Goal: Task Accomplishment & Management: Use online tool/utility

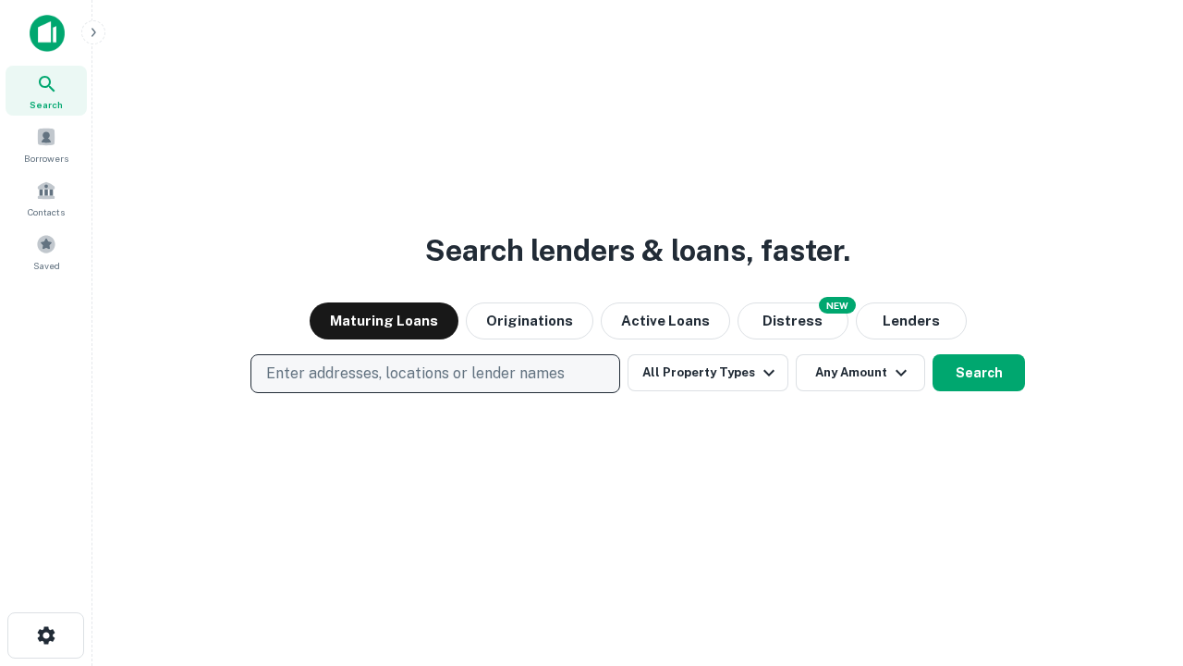
click at [434, 373] on p "Enter addresses, locations or lender names" at bounding box center [415, 373] width 299 height 22
type input "**********"
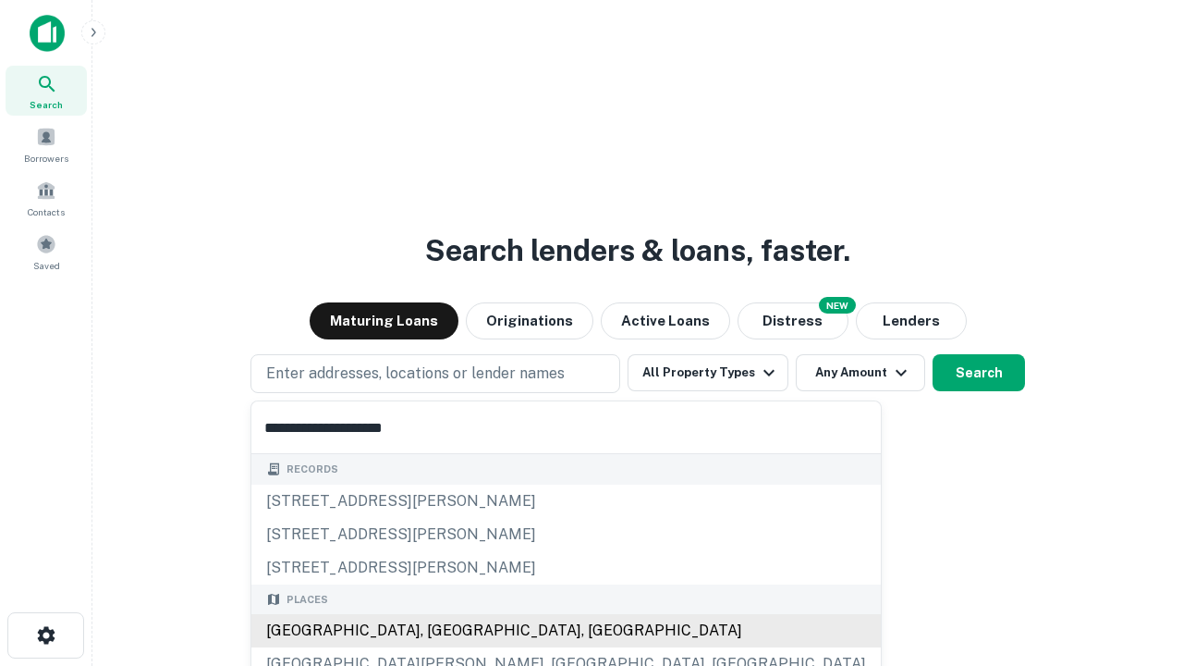
click at [442, 630] on div "Santa Monica, CA, USA" at bounding box center [566, 630] width 630 height 33
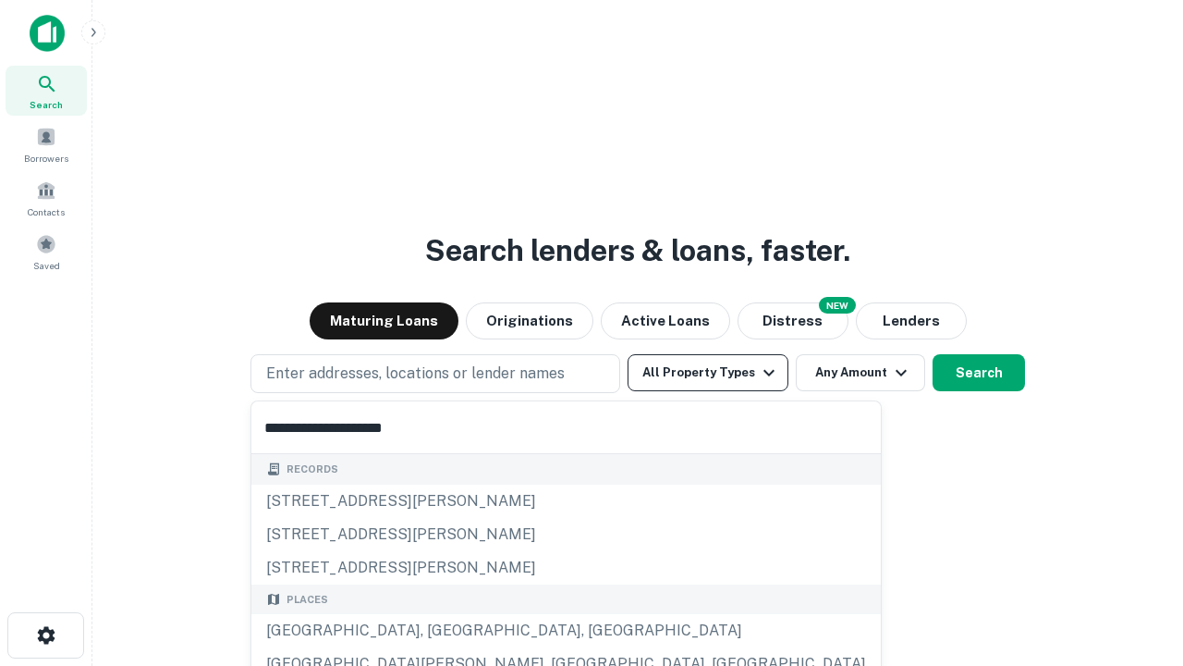
click at [708, 373] on button "All Property Types" at bounding box center [708, 372] width 161 height 37
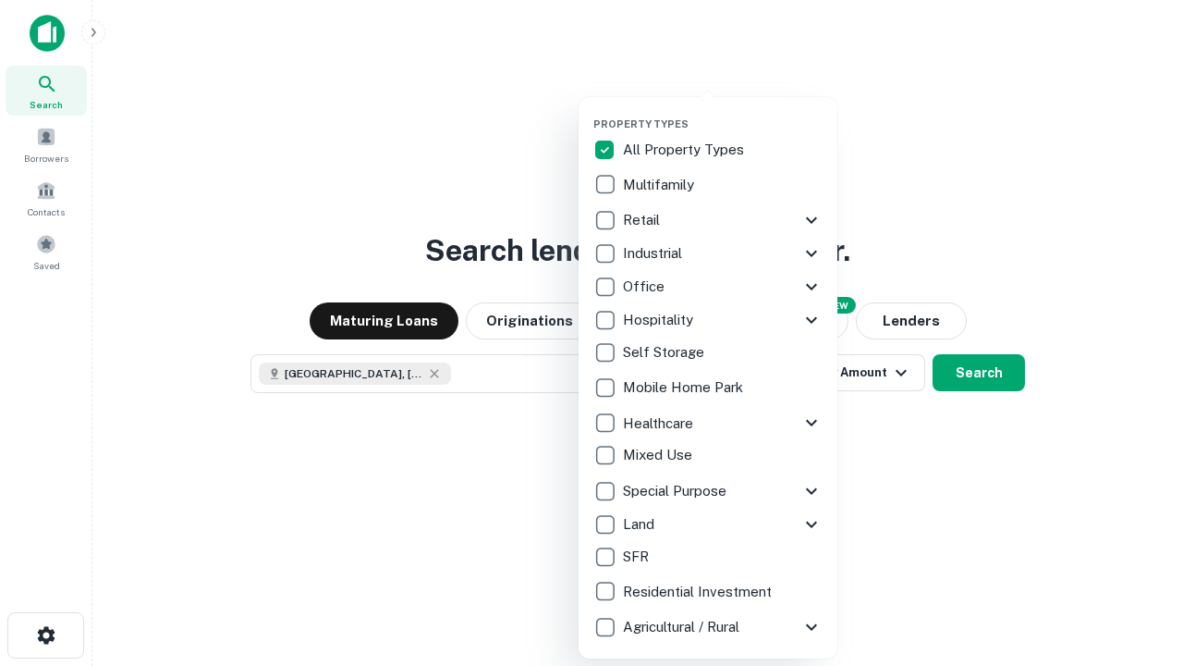
click at [723, 112] on button "button" at bounding box center [722, 112] width 259 height 1
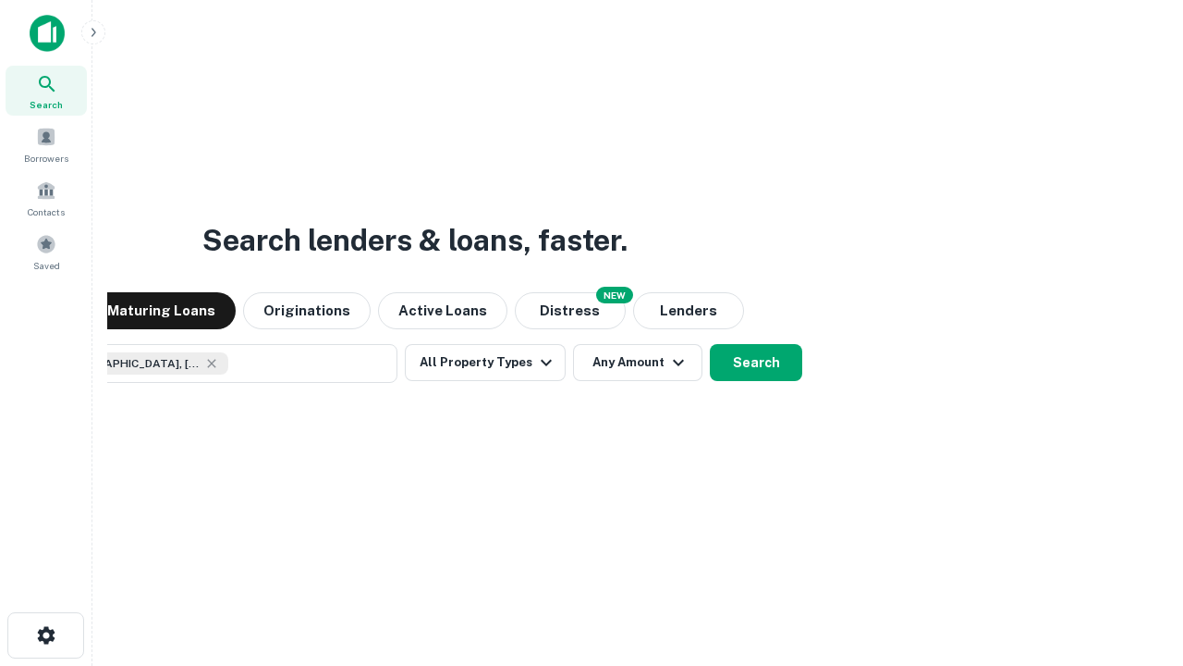
scroll to position [30, 0]
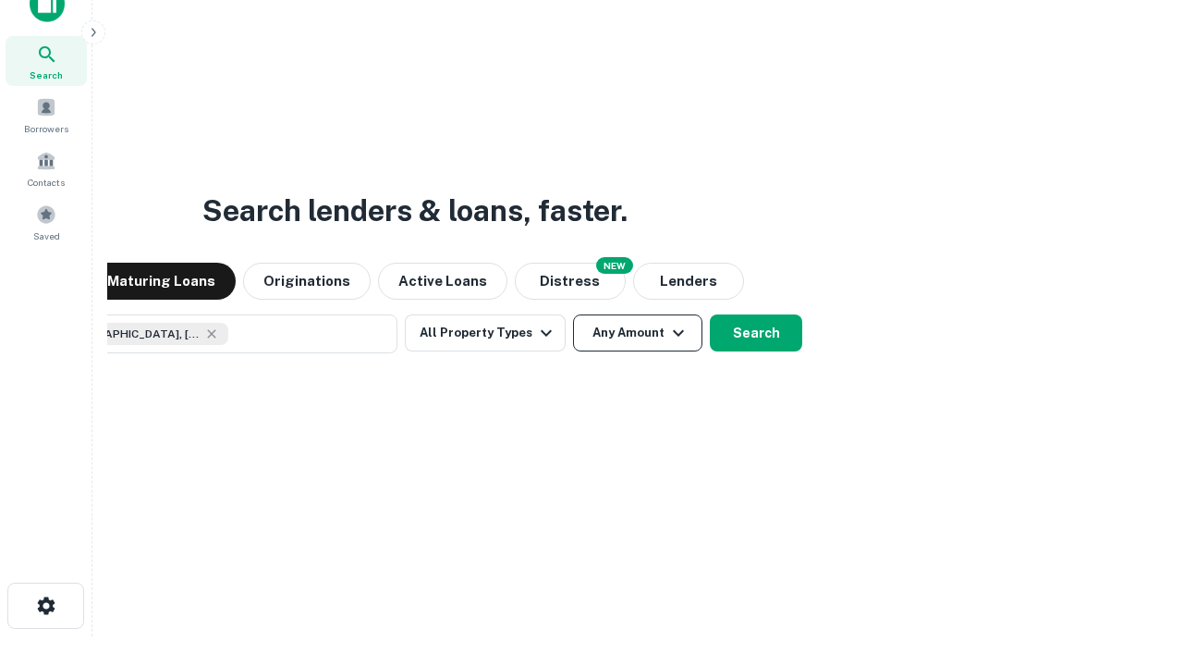
click at [573, 314] on button "Any Amount" at bounding box center [637, 332] width 129 height 37
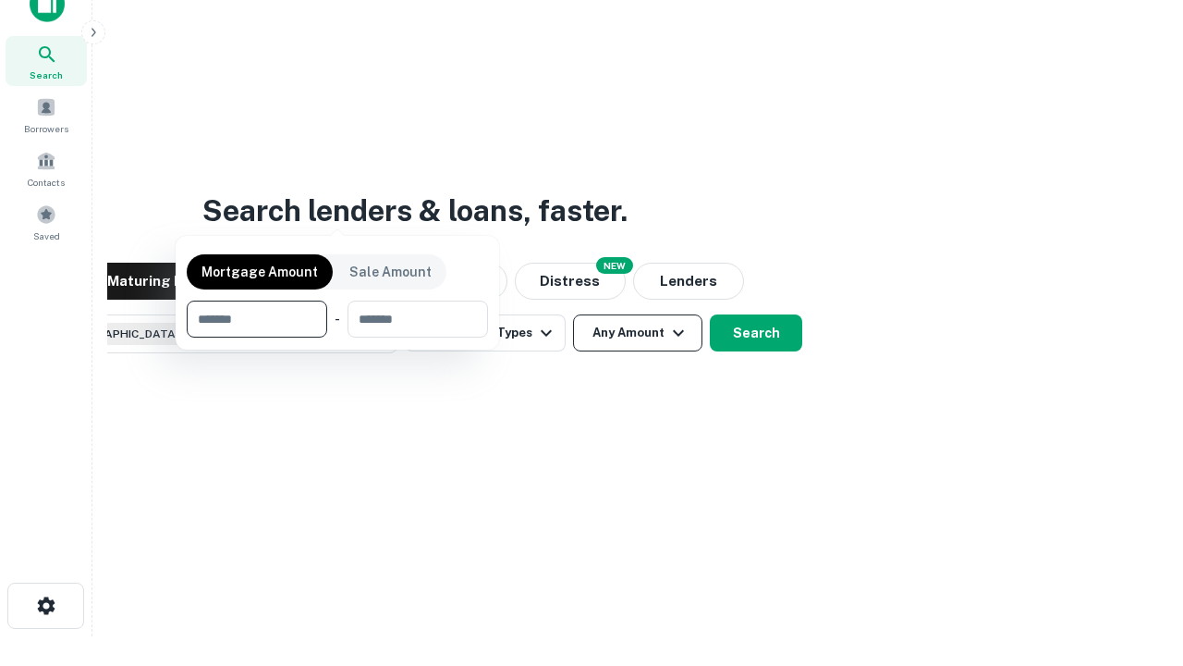
scroll to position [133, 523]
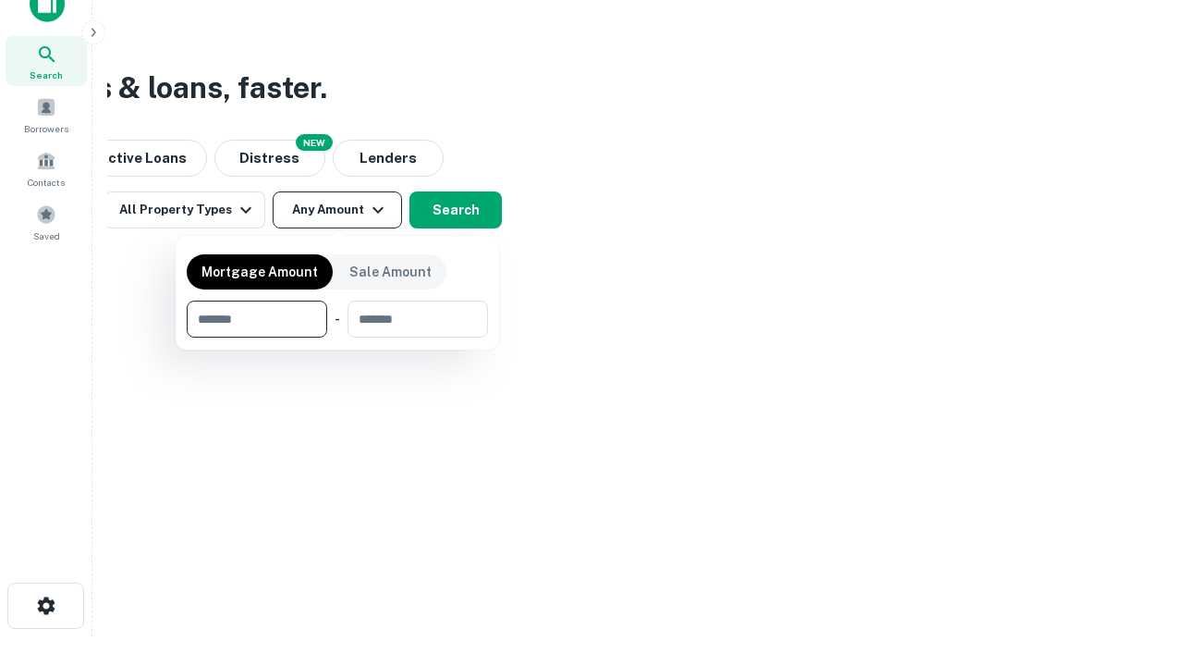
type input "*******"
click at [337, 337] on button "button" at bounding box center [337, 337] width 301 height 1
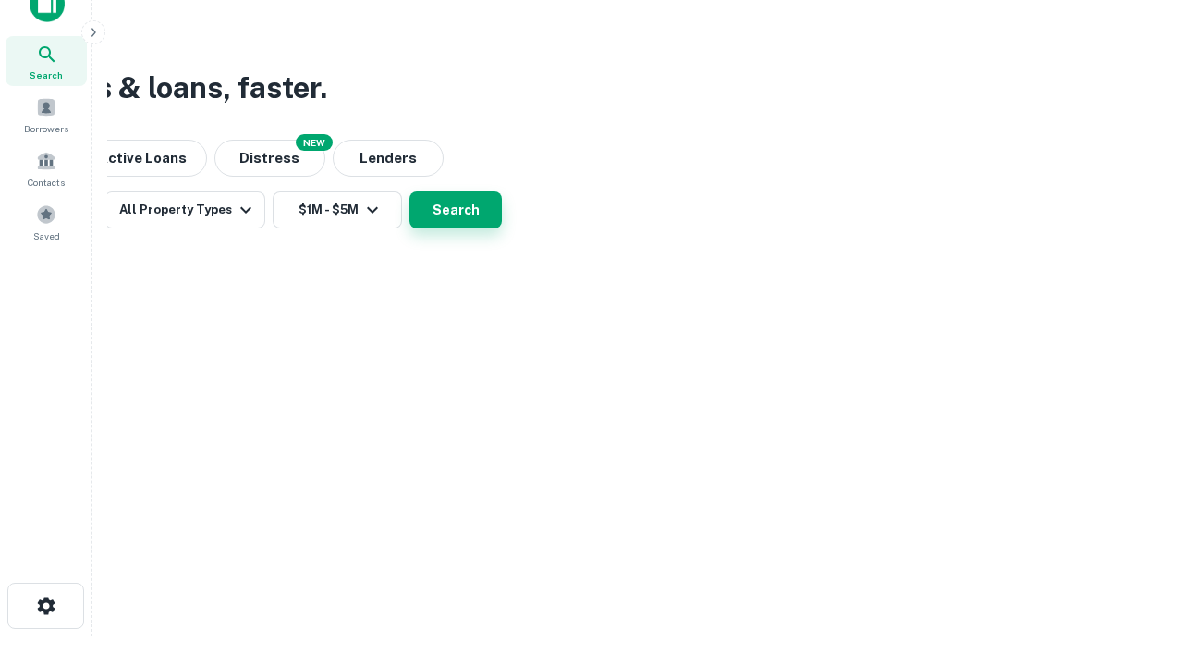
click at [502, 228] on button "Search" at bounding box center [456, 209] width 92 height 37
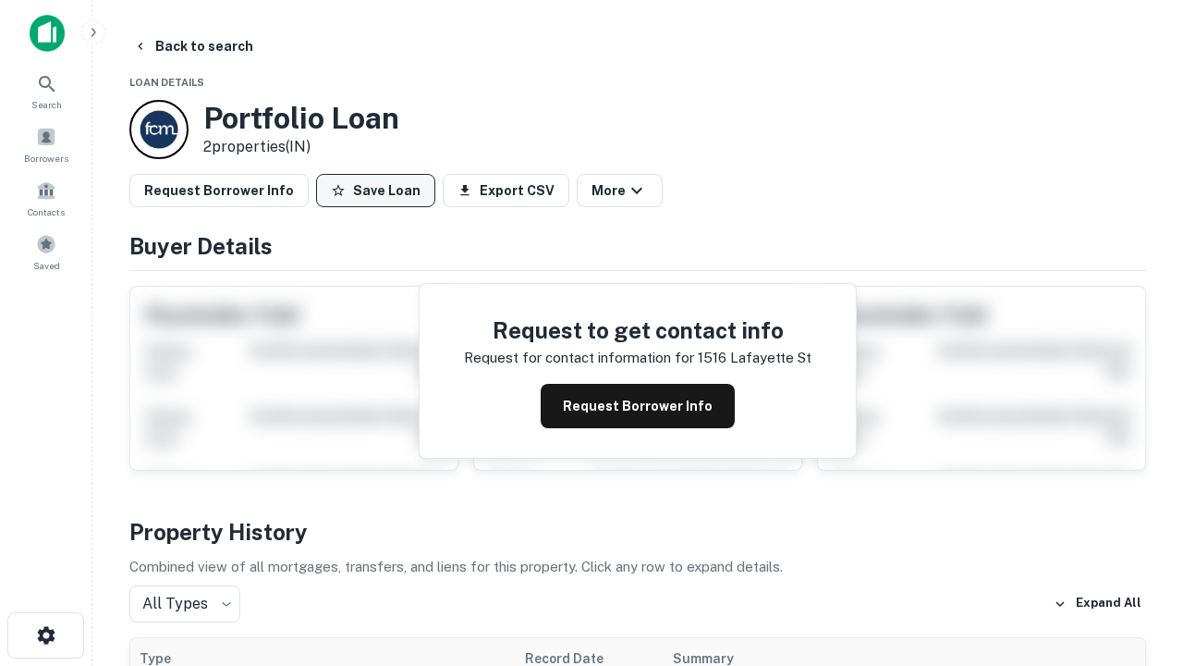
click at [375, 190] on button "Save Loan" at bounding box center [375, 190] width 119 height 33
click at [380, 190] on button "Loan Saved" at bounding box center [380, 190] width 128 height 33
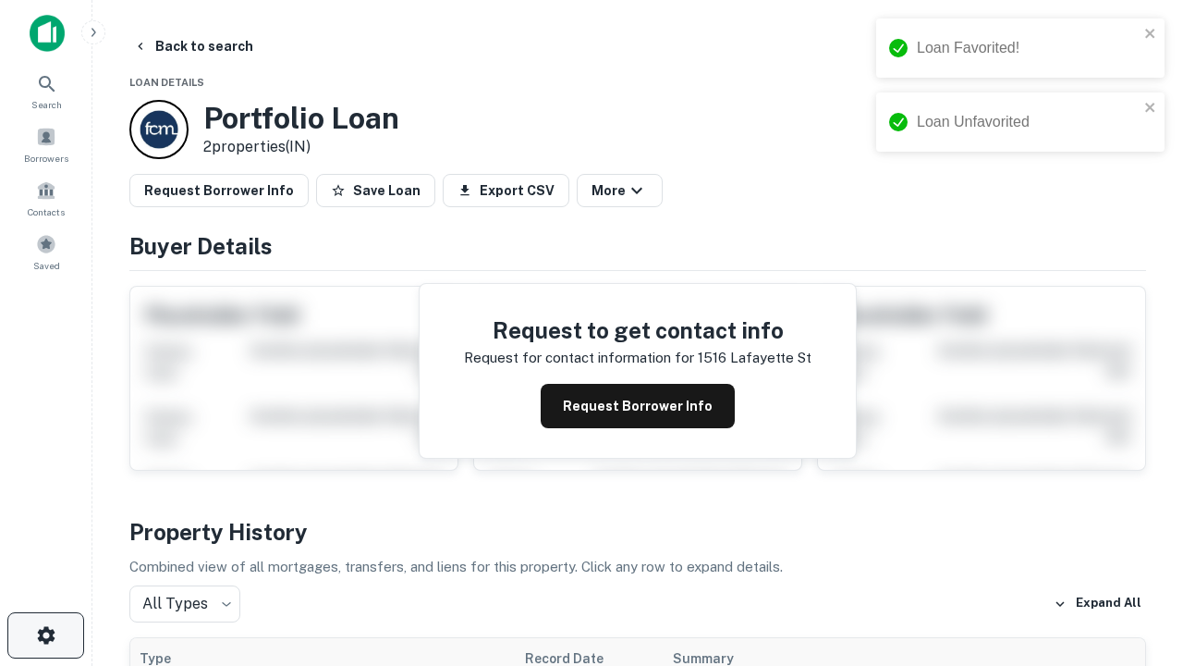
click at [45, 635] on icon "button" at bounding box center [46, 635] width 22 height 22
